Goal: Task Accomplishment & Management: Manage account settings

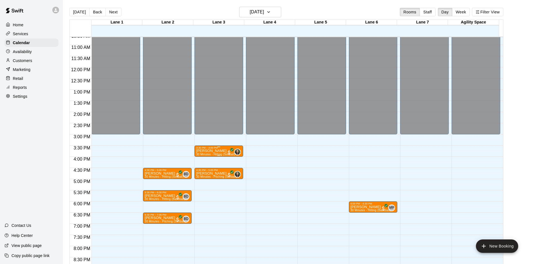
scroll to position [271, 0]
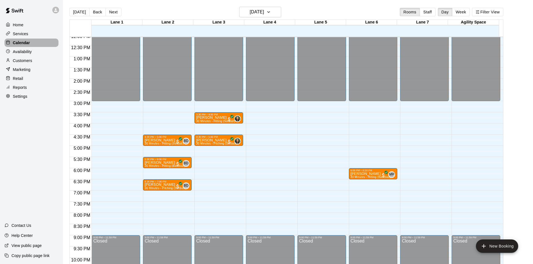
click at [32, 44] on div "Calendar" at bounding box center [31, 43] width 54 height 8
click at [37, 64] on div "Customers" at bounding box center [31, 60] width 54 height 8
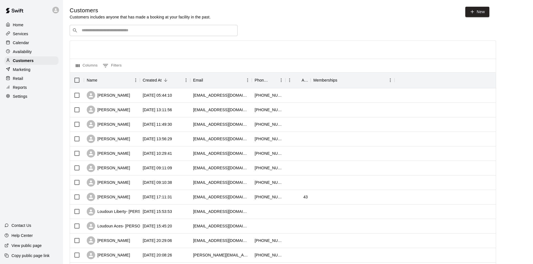
click at [33, 43] on div "Calendar" at bounding box center [31, 43] width 54 height 8
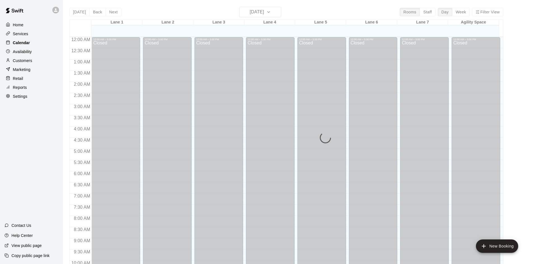
scroll to position [237, 0]
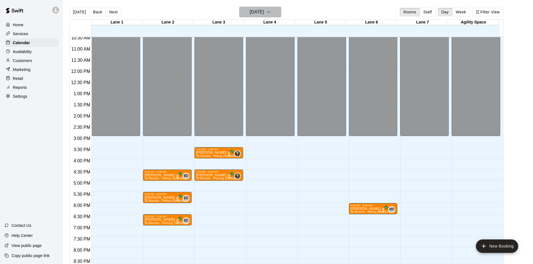
click at [254, 14] on h6 "[DATE]" at bounding box center [257, 12] width 14 height 8
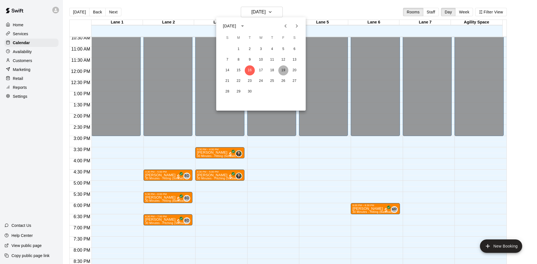
click at [284, 72] on button "19" at bounding box center [283, 70] width 10 height 10
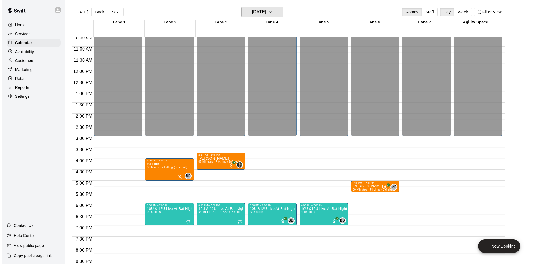
scroll to position [304, 0]
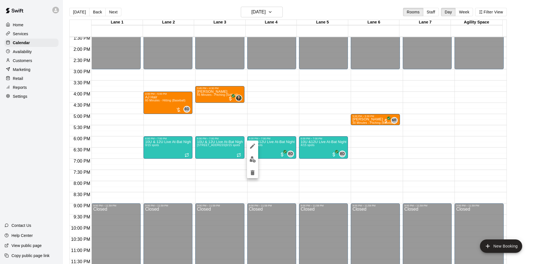
click at [253, 159] on img "edit" at bounding box center [252, 159] width 6 height 6
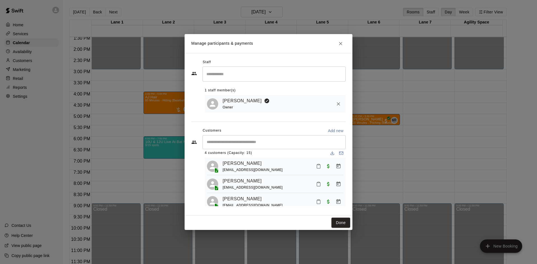
scroll to position [0, 0]
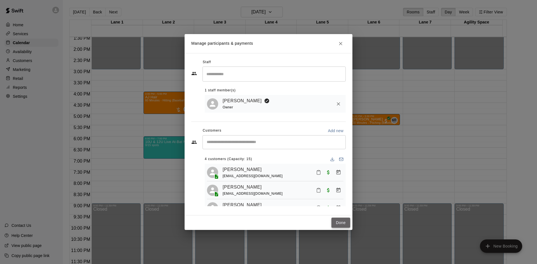
click at [340, 222] on button "Done" at bounding box center [340, 223] width 19 height 10
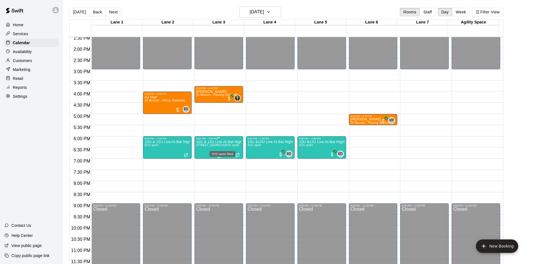
click at [225, 146] on span "0/15 spots" at bounding box center [232, 145] width 14 height 3
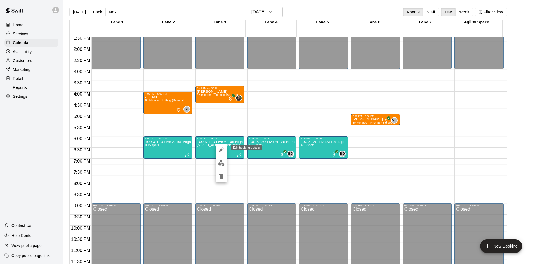
click at [222, 148] on icon "edit" at bounding box center [221, 149] width 5 height 5
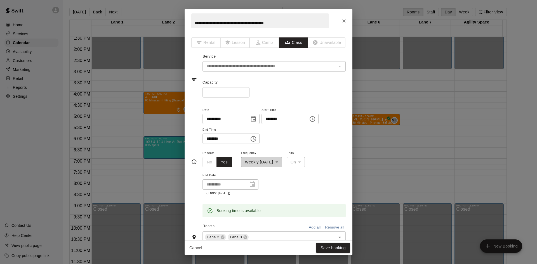
click at [438, 166] on div "**********" at bounding box center [268, 132] width 537 height 264
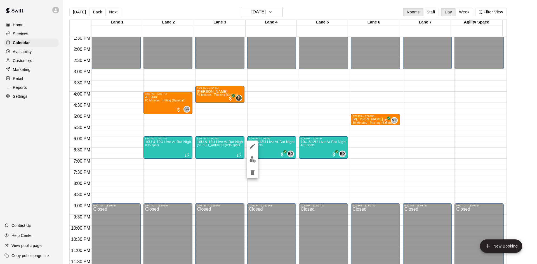
click at [254, 162] on img "edit" at bounding box center [252, 159] width 6 height 6
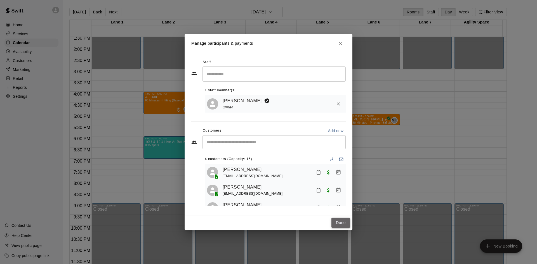
click at [341, 224] on button "Done" at bounding box center [340, 223] width 19 height 10
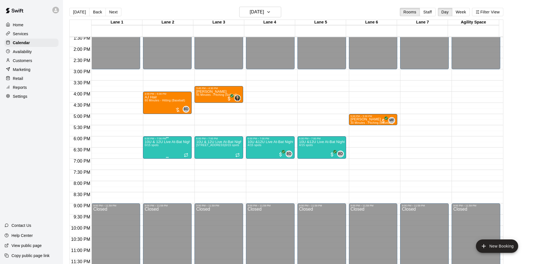
click at [164, 142] on p "10U & 12U Live At-Bat Night: Pitcher Registration" at bounding box center [167, 142] width 45 height 0
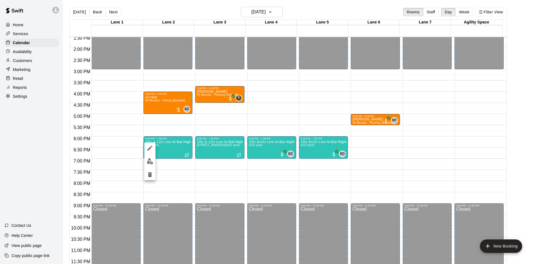
click at [26, 64] on div at bounding box center [268, 132] width 537 height 264
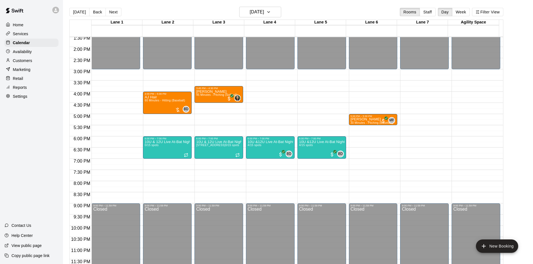
click at [28, 63] on p "Customers" at bounding box center [22, 61] width 19 height 6
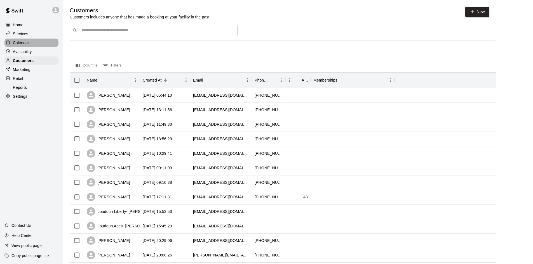
click at [30, 43] on div "Calendar" at bounding box center [31, 43] width 54 height 8
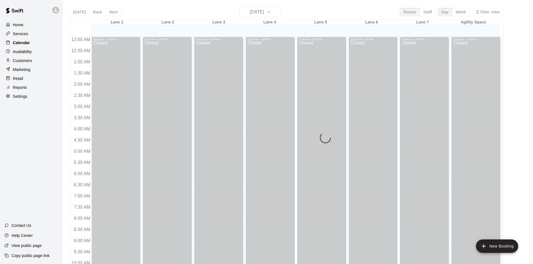
scroll to position [237, 0]
